Goal: Task Accomplishment & Management: Manage account settings

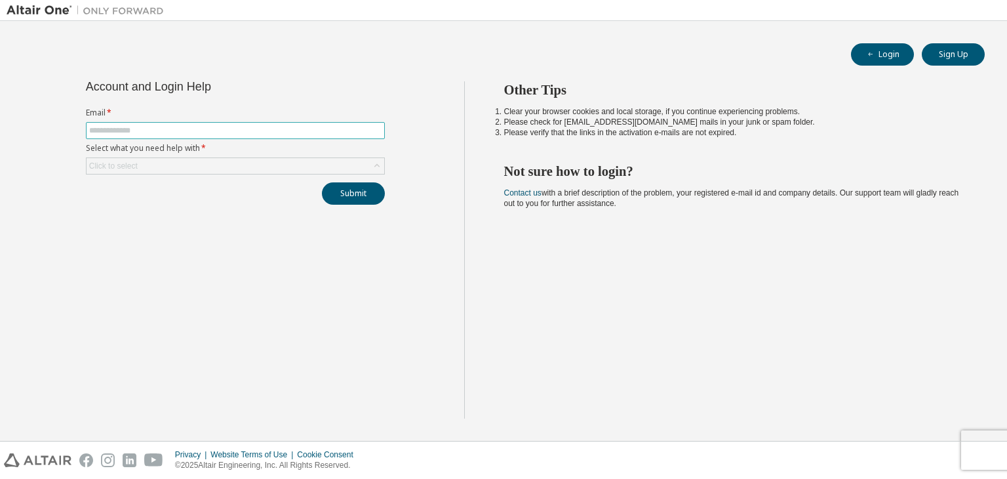
click at [235, 127] on input "text" at bounding box center [235, 130] width 292 height 10
type input "**********"
click at [239, 172] on div "Click to select" at bounding box center [236, 166] width 298 height 16
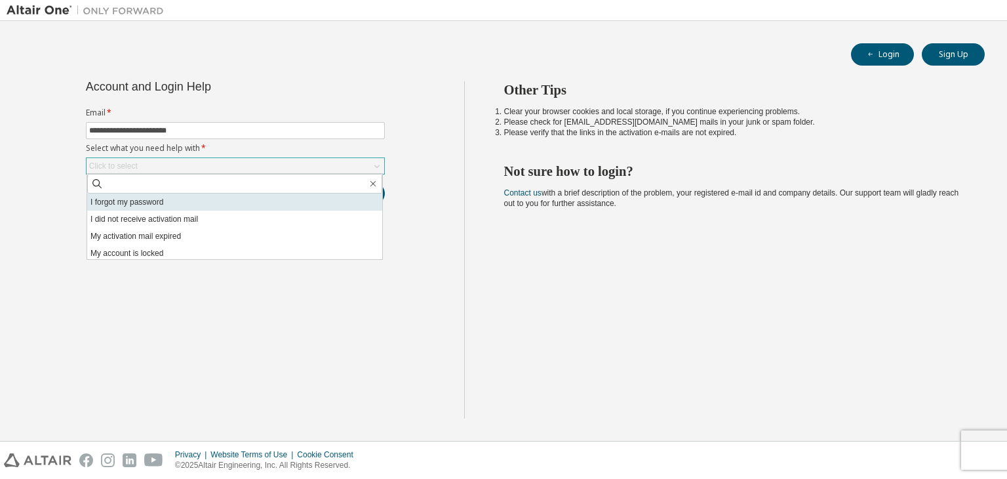
click at [216, 203] on li "I forgot my password" at bounding box center [234, 201] width 295 height 17
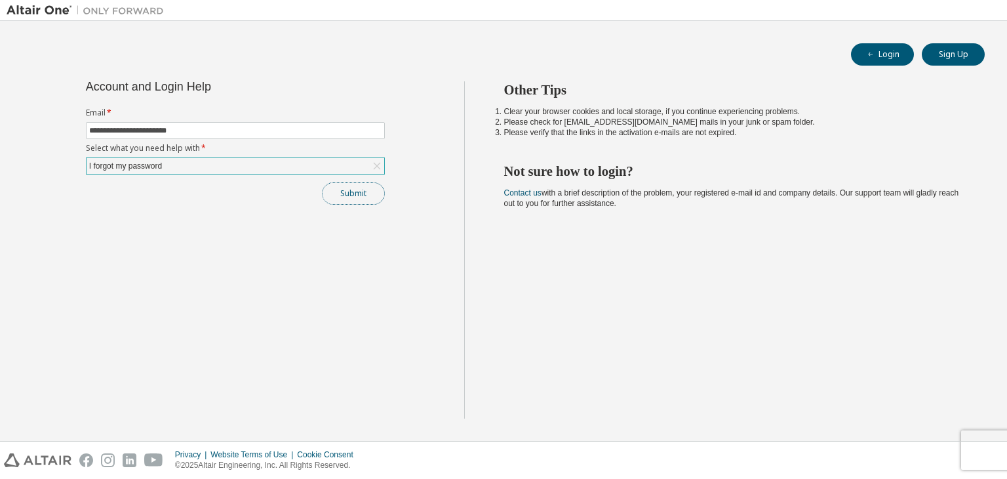
click at [337, 193] on button "Submit" at bounding box center [353, 193] width 63 height 22
click at [334, 186] on button "Submit" at bounding box center [353, 193] width 63 height 22
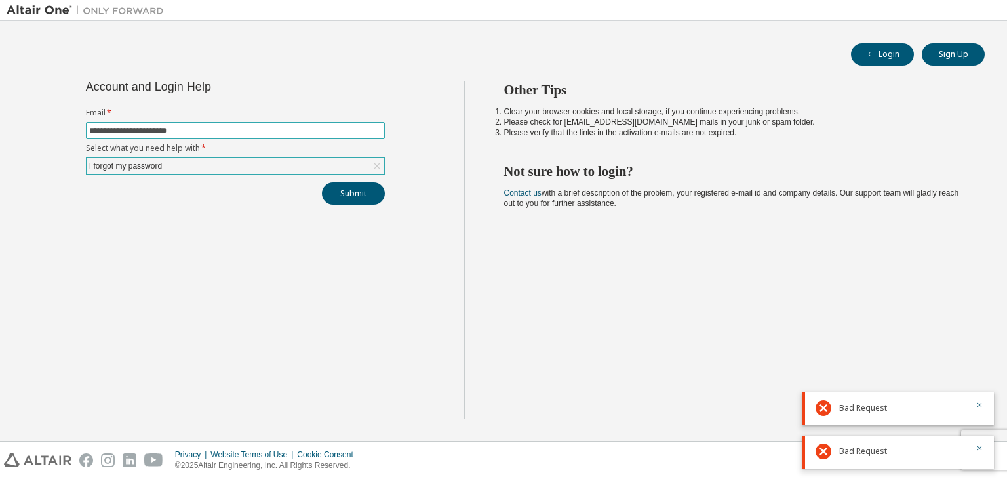
click at [302, 132] on input "**********" at bounding box center [235, 130] width 292 height 10
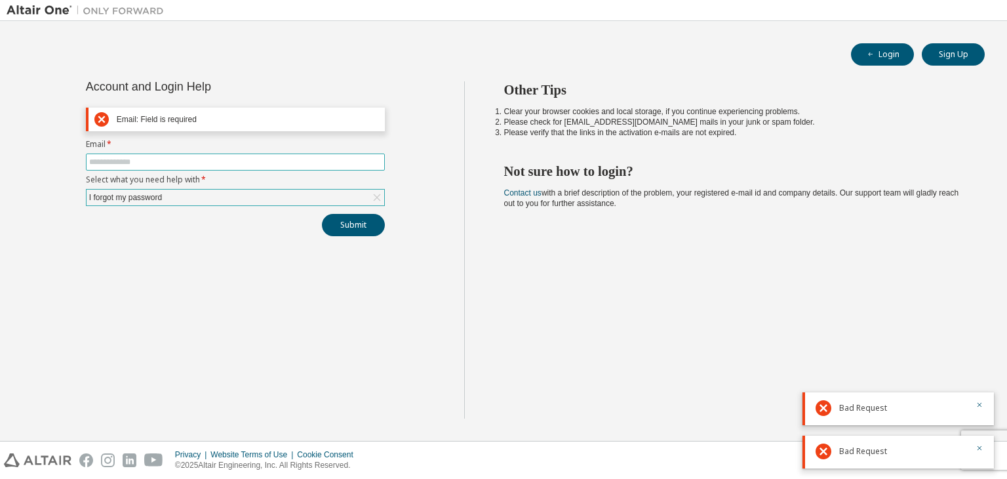
click at [252, 157] on input "text" at bounding box center [235, 162] width 292 height 10
click at [226, 162] on input "text" at bounding box center [235, 162] width 292 height 10
type input "**********"
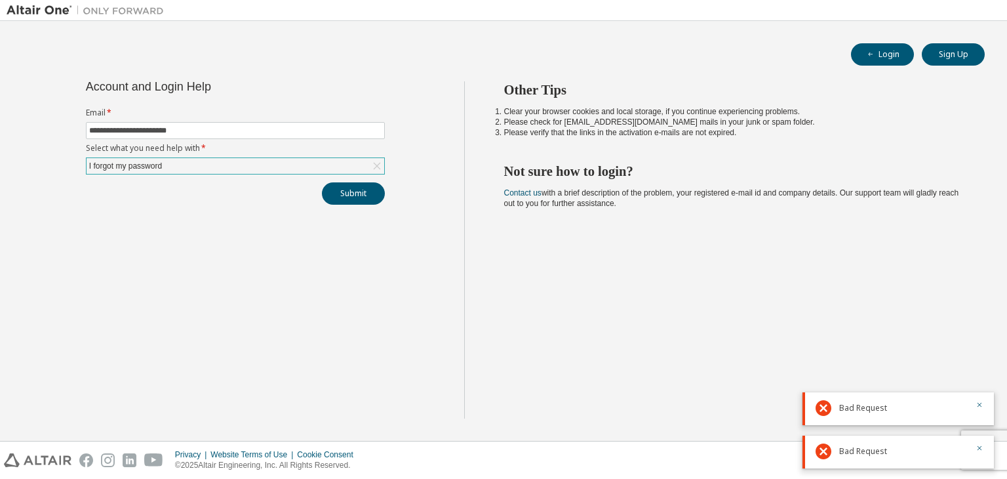
click at [198, 170] on div "I forgot my password" at bounding box center [236, 166] width 298 height 16
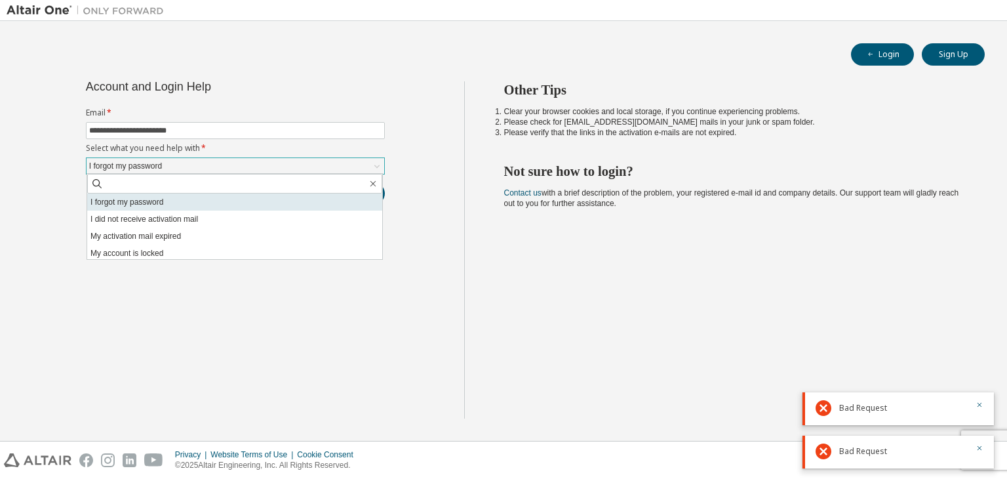
click at [203, 203] on li "I forgot my password" at bounding box center [234, 201] width 295 height 17
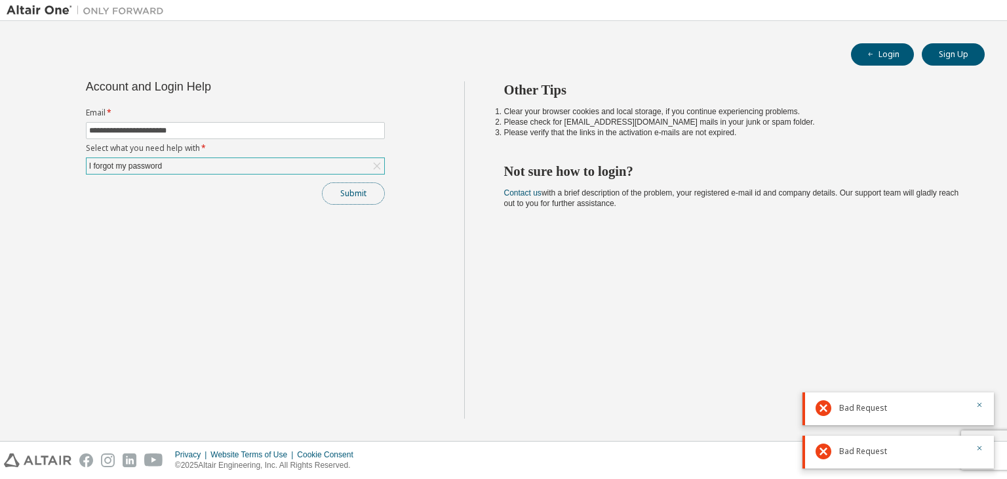
click at [334, 193] on button "Submit" at bounding box center [353, 193] width 63 height 22
click at [334, 193] on div "Submit" at bounding box center [235, 193] width 299 height 22
click at [235, 169] on div "I forgot my password" at bounding box center [236, 166] width 298 height 16
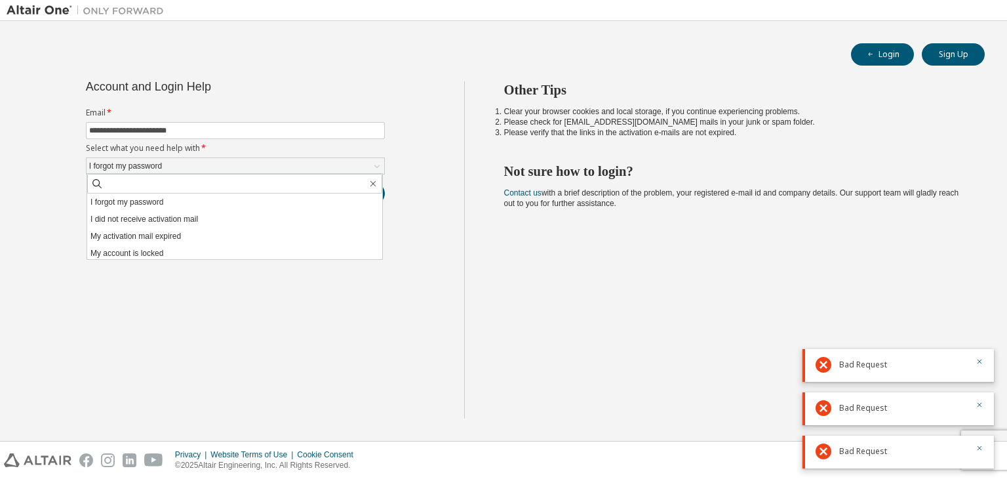
click at [175, 260] on div "**********" at bounding box center [236, 249] width 458 height 337
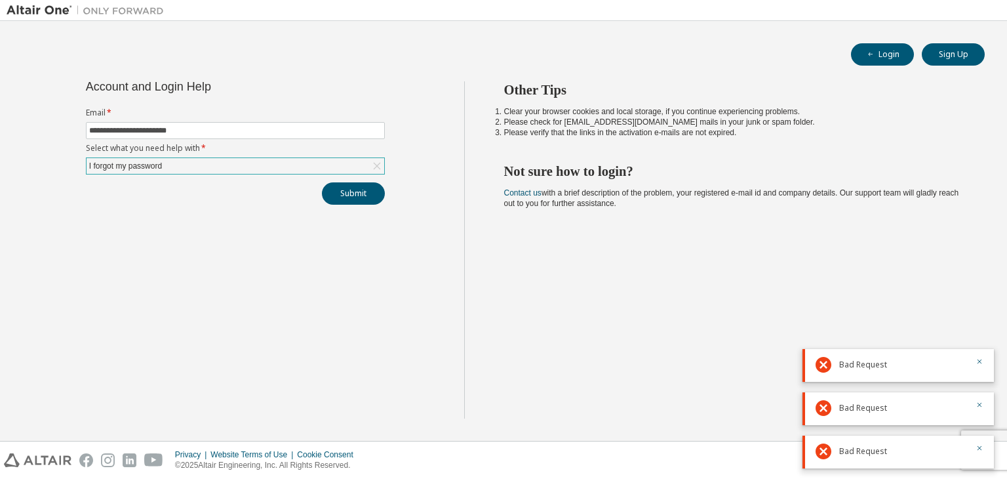
click at [231, 167] on div "I forgot my password" at bounding box center [236, 166] width 298 height 16
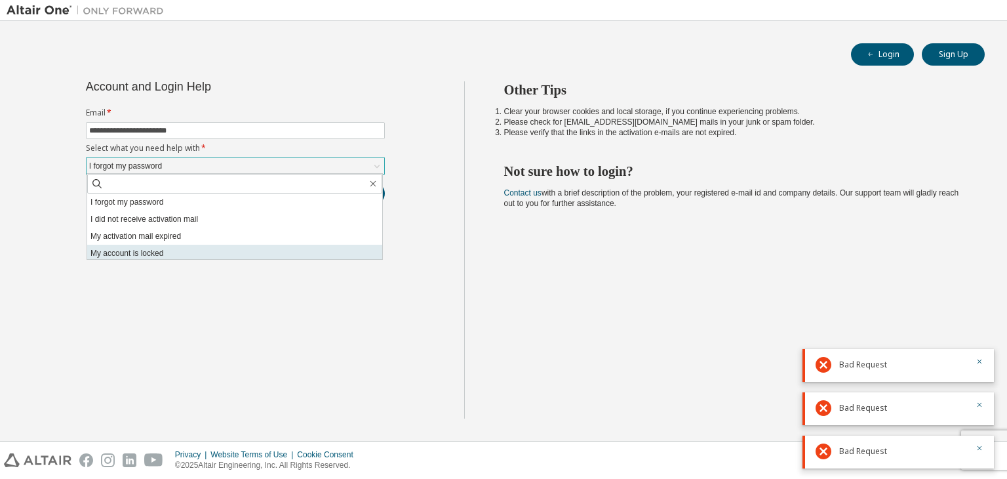
click at [174, 248] on li "My account is locked" at bounding box center [234, 253] width 295 height 17
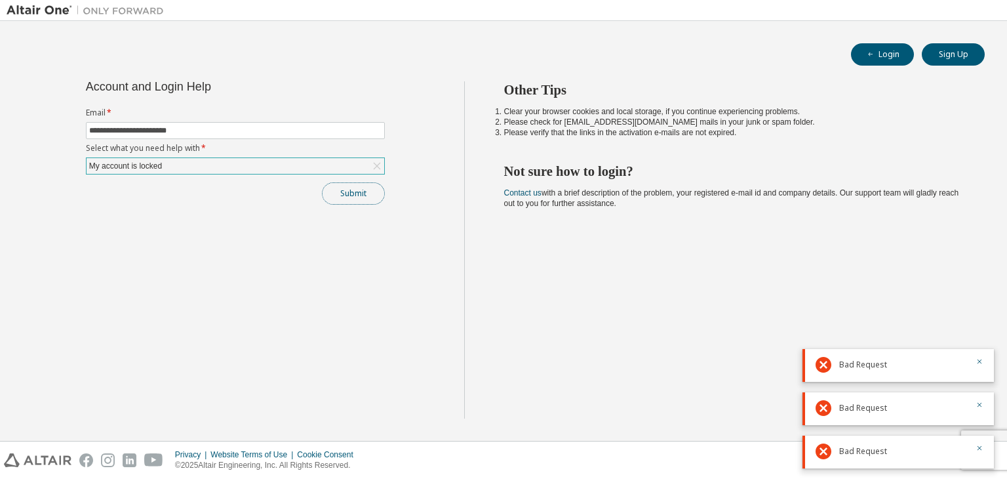
click at [334, 197] on button "Submit" at bounding box center [353, 193] width 63 height 22
drag, startPoint x: 878, startPoint y: 56, endPoint x: 915, endPoint y: 86, distance: 47.0
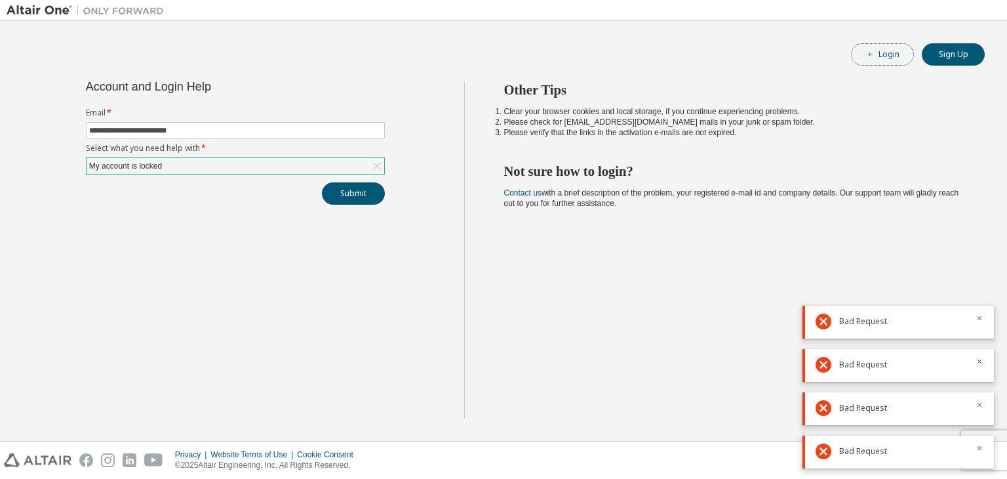
drag, startPoint x: 915, startPoint y: 86, endPoint x: 896, endPoint y: 58, distance: 33.1
drag, startPoint x: 896, startPoint y: 58, endPoint x: 928, endPoint y: 104, distance: 55.5
click at [928, 104] on div "Other Tips Clear your browser cookies and local storage, if you continue experi…" at bounding box center [732, 249] width 537 height 337
click at [885, 60] on button "Login" at bounding box center [882, 54] width 63 height 22
